Goal: Task Accomplishment & Management: Manage account settings

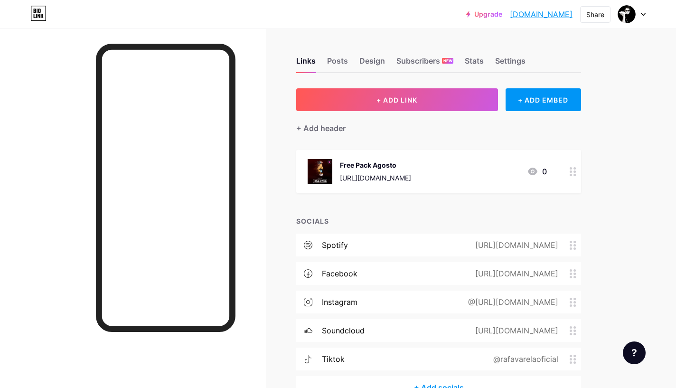
click at [543, 359] on div "@rafavarelaoficial" at bounding box center [524, 358] width 92 height 11
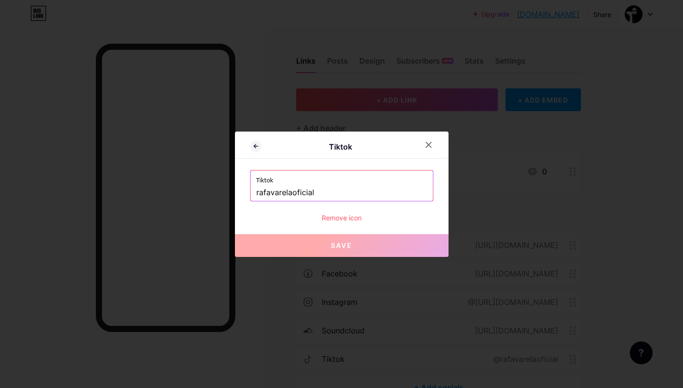
drag, startPoint x: 340, startPoint y: 188, endPoint x: 151, endPoint y: 191, distance: 188.5
click at [151, 191] on div "Tiktok Tiktok rafavarelaoficial Remove icon Save" at bounding box center [341, 194] width 683 height 388
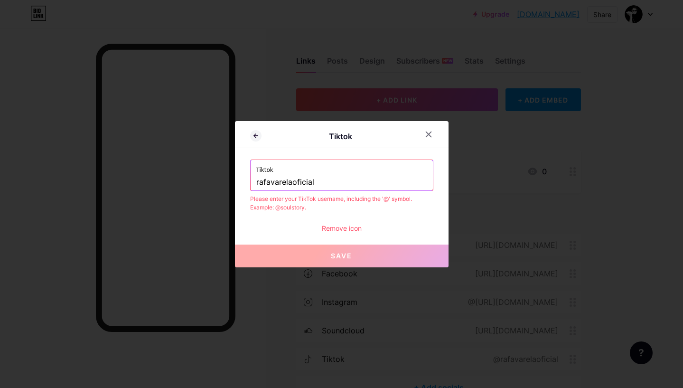
click at [256, 181] on input "rafavarelaoficial" at bounding box center [341, 182] width 171 height 16
click at [251, 184] on div "Tiktok rafavarelaoficial" at bounding box center [342, 175] width 182 height 30
drag, startPoint x: 320, startPoint y: 187, endPoint x: 235, endPoint y: 190, distance: 85.1
click at [235, 190] on div "Tiktok Tiktok rafavarelaoficial Please enter your TikTok username, including th…" at bounding box center [342, 194] width 214 height 146
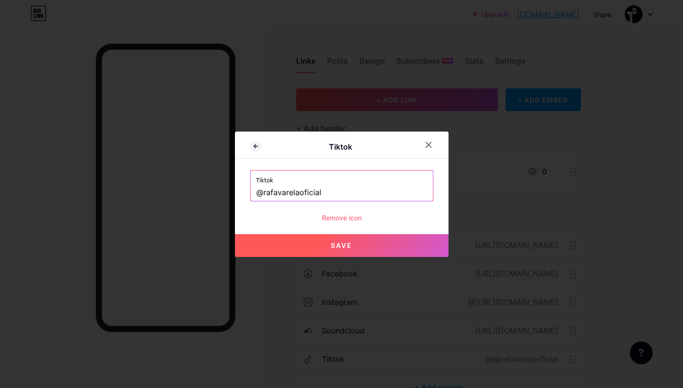
click at [307, 242] on button "Save" at bounding box center [342, 245] width 214 height 23
type input "[URL][DOMAIN_NAME]"
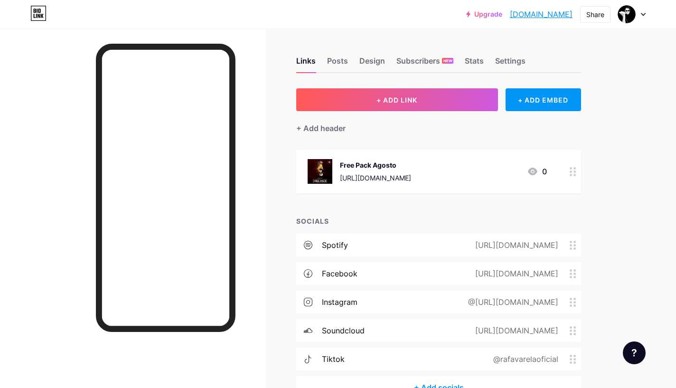
click at [614, 310] on div "Links Posts Design Subscribers NEW Stats Settings + ADD LINK + ADD EMBED + Add …" at bounding box center [310, 237] width 621 height 418
click at [569, 169] on div at bounding box center [573, 172] width 16 height 44
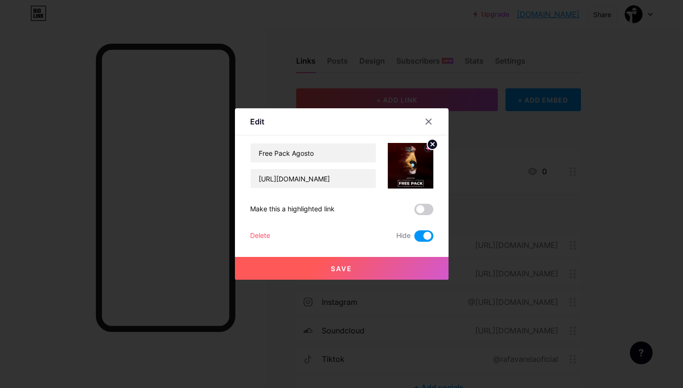
click at [602, 145] on div at bounding box center [341, 194] width 683 height 388
